Goal: Task Accomplishment & Management: Manage account settings

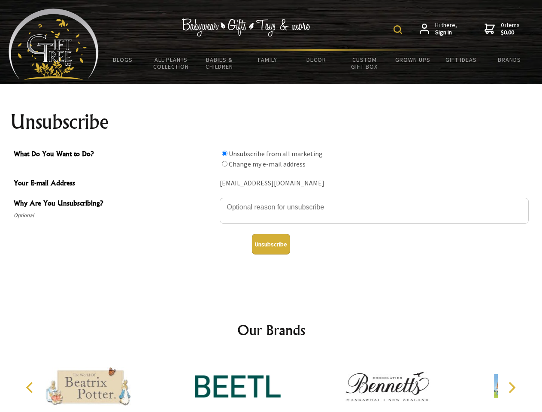
click at [399, 30] on img at bounding box center [398, 29] width 9 height 9
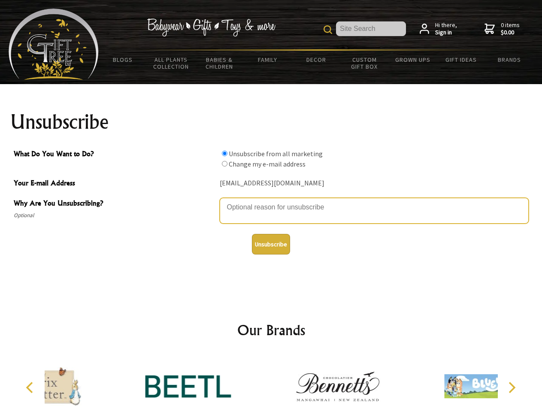
click at [271, 201] on textarea "Why Are You Unsubscribing?" at bounding box center [374, 211] width 309 height 26
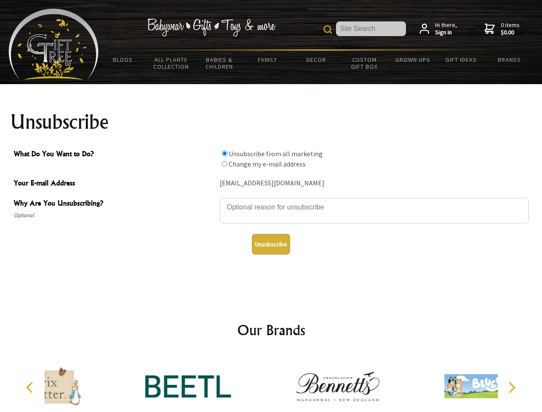
click at [225, 153] on input "What Do You Want to Do?" at bounding box center [225, 154] width 6 height 6
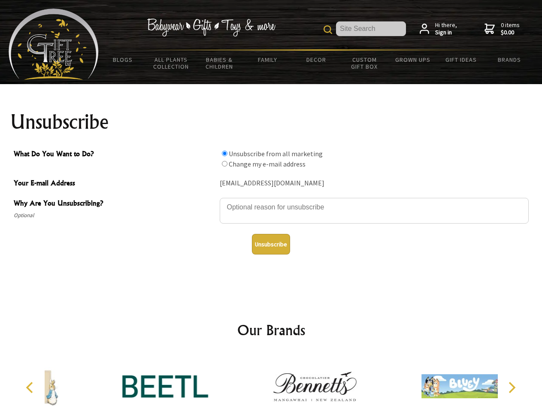
click at [225, 164] on input "What Do You Want to Do?" at bounding box center [225, 164] width 6 height 6
radio input "true"
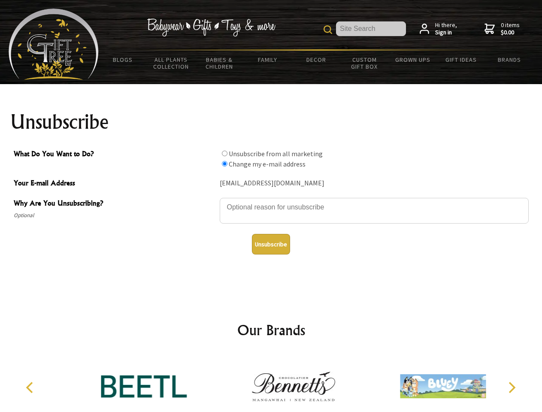
click at [271, 244] on button "Unsubscribe" at bounding box center [271, 244] width 38 height 21
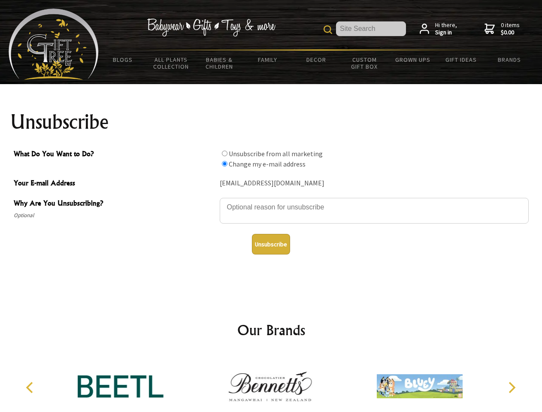
click at [271, 383] on img at bounding box center [270, 386] width 86 height 64
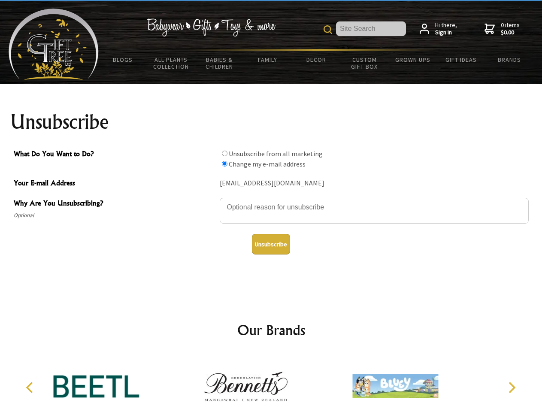
click at [31, 388] on icon "Previous" at bounding box center [30, 387] width 11 height 11
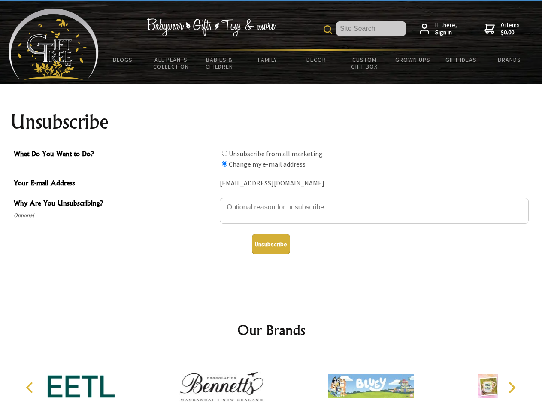
click at [512, 388] on icon "Next" at bounding box center [511, 387] width 11 height 11
